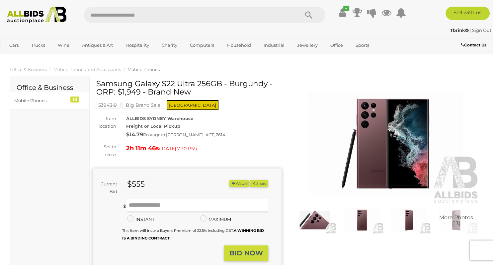
click at [203, 15] on input "text" at bounding box center [188, 15] width 209 height 17
type input "***"
